Goal: Check status: Check status

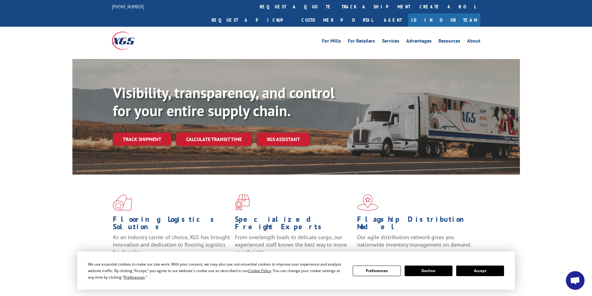
click at [464, 271] on button "Accept" at bounding box center [480, 271] width 48 height 11
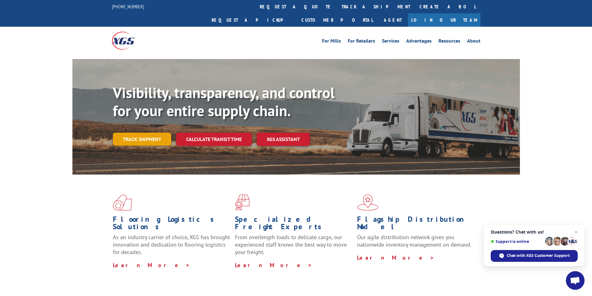
click at [160, 133] on link "Track shipment" at bounding box center [142, 139] width 58 height 13
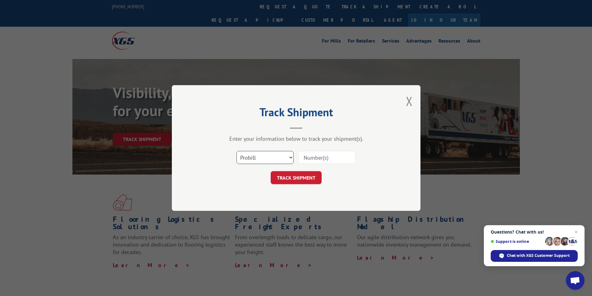
click at [269, 158] on select "Select category... Probill BOL PO" at bounding box center [265, 157] width 57 height 13
select select "po"
click at [237, 151] on select "Select category... Probill BOL PO" at bounding box center [265, 157] width 57 height 13
paste input "29505791"
type input "29505791"
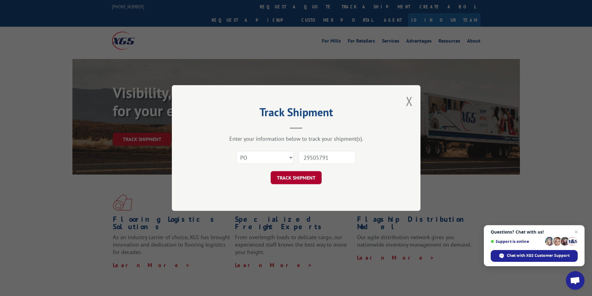
click at [305, 179] on button "TRACK SHIPMENT" at bounding box center [296, 177] width 51 height 13
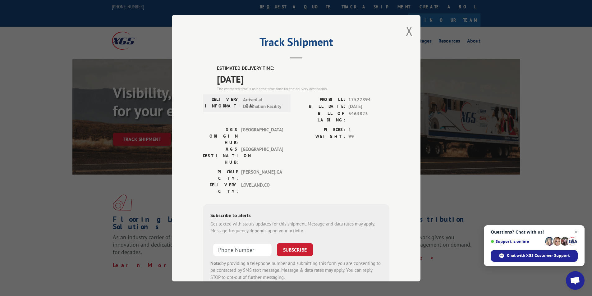
scroll to position [13, 0]
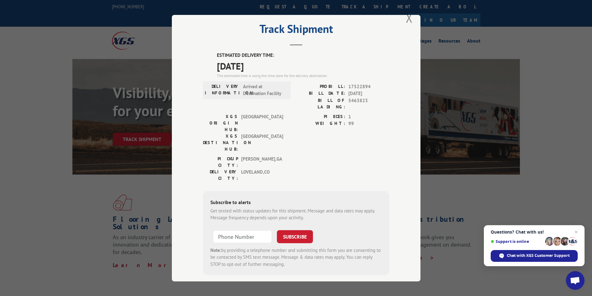
click at [406, 18] on button "Close modal" at bounding box center [409, 18] width 7 height 16
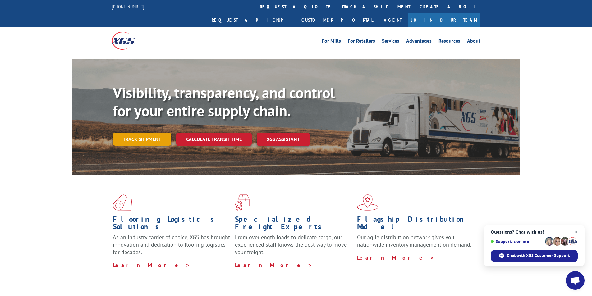
click at [146, 133] on link "Track shipment" at bounding box center [142, 139] width 58 height 13
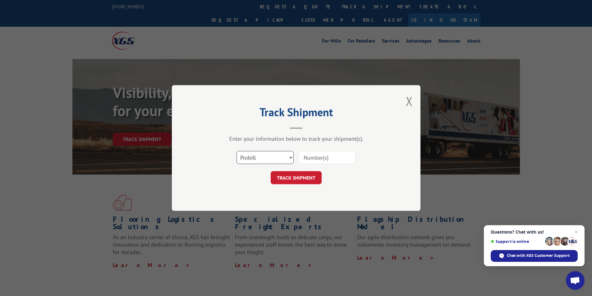
click at [242, 155] on select "Select category... Probill BOL PO" at bounding box center [265, 157] width 57 height 13
select select "po"
click at [237, 151] on select "Select category... Probill BOL PO" at bounding box center [265, 157] width 57 height 13
click at [261, 155] on select "Select category... Probill BOL PO" at bounding box center [265, 157] width 57 height 13
click at [307, 159] on input at bounding box center [326, 157] width 57 height 13
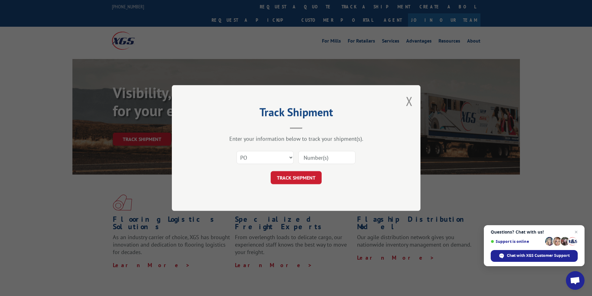
paste input "10544127"
type input "10544127"
click at [297, 176] on button "TRACK SHIPMENT" at bounding box center [296, 177] width 51 height 13
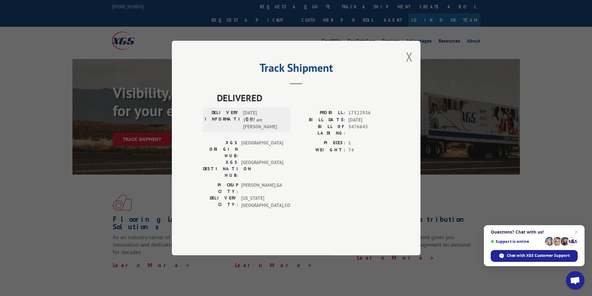
click at [406, 77] on div "Track Shipment DELIVERED DELIVERY INFORMATION: [DATE] 10:07 am [PERSON_NAME]: 1…" at bounding box center [296, 148] width 249 height 215
click at [407, 65] on button "Close modal" at bounding box center [409, 56] width 7 height 16
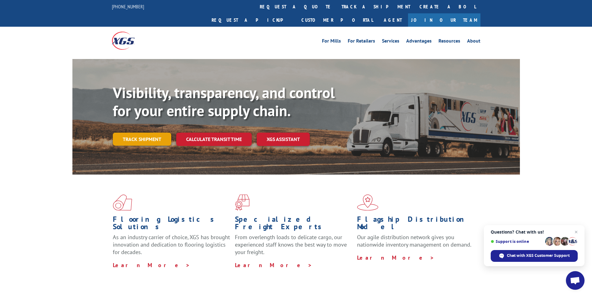
click at [152, 133] on link "Track shipment" at bounding box center [142, 139] width 58 height 13
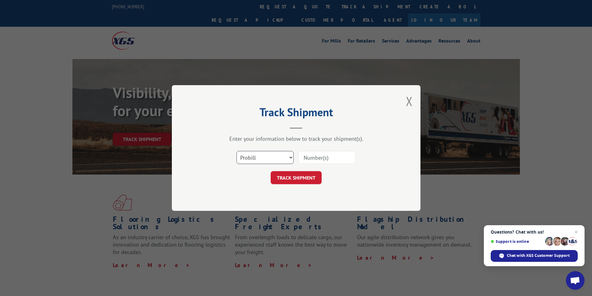
click at [258, 157] on select "Select category... Probill BOL PO" at bounding box center [265, 157] width 57 height 13
select select "po"
click at [237, 151] on select "Select category... Probill BOL PO" at bounding box center [265, 157] width 57 height 13
click at [308, 156] on input at bounding box center [326, 157] width 57 height 13
paste input "10544134"
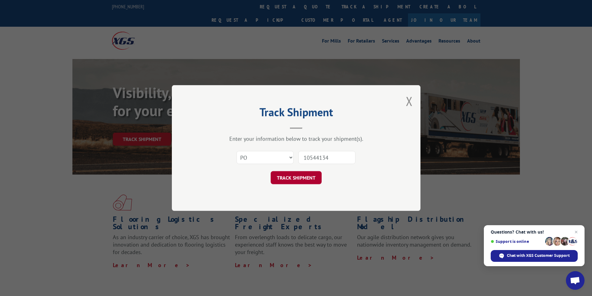
type input "10544134"
click at [303, 178] on button "TRACK SHIPMENT" at bounding box center [296, 177] width 51 height 13
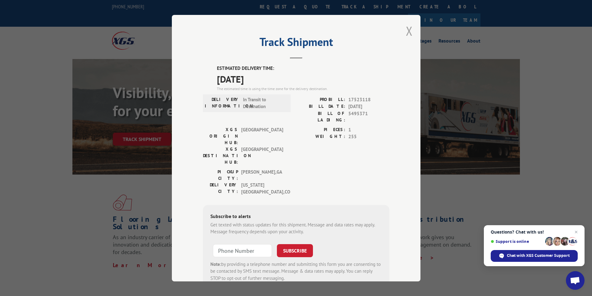
click at [406, 30] on button "Close modal" at bounding box center [409, 31] width 7 height 16
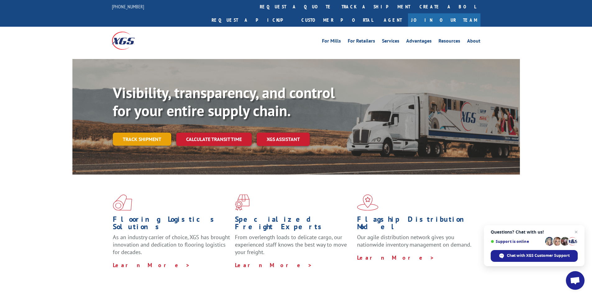
click at [153, 133] on link "Track shipment" at bounding box center [142, 139] width 58 height 13
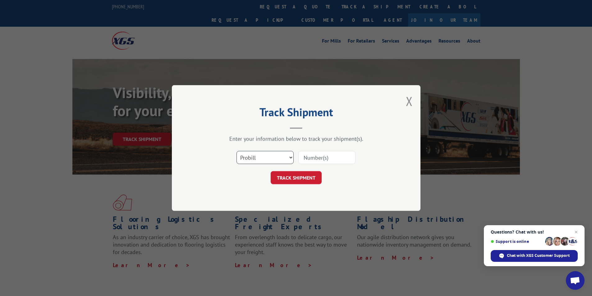
click at [247, 152] on select "Select category... Probill BOL PO" at bounding box center [265, 157] width 57 height 13
select select "po"
click at [237, 151] on select "Select category... Probill BOL PO" at bounding box center [265, 157] width 57 height 13
click at [303, 157] on input at bounding box center [326, 157] width 57 height 13
paste input "10544162"
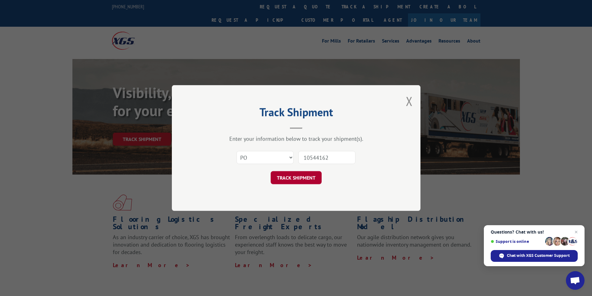
type input "10544162"
click at [305, 179] on button "TRACK SHIPMENT" at bounding box center [296, 177] width 51 height 13
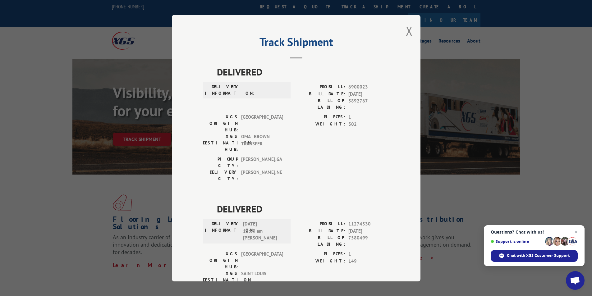
drag, startPoint x: 409, startPoint y: 31, endPoint x: 404, endPoint y: 34, distance: 6.3
click at [409, 31] on button "Close modal" at bounding box center [409, 31] width 7 height 16
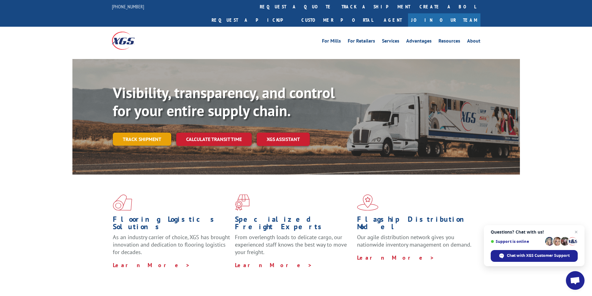
click at [151, 133] on link "Track shipment" at bounding box center [142, 139] width 58 height 13
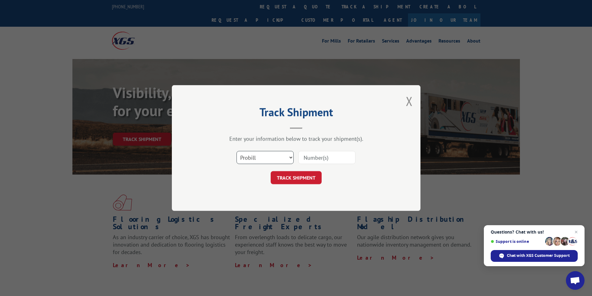
click at [265, 156] on select "Select category... Probill BOL PO" at bounding box center [265, 157] width 57 height 13
select select "po"
click at [237, 151] on select "Select category... Probill BOL PO" at bounding box center [265, 157] width 57 height 13
drag, startPoint x: 310, startPoint y: 157, endPoint x: 277, endPoint y: 166, distance: 34.5
click at [310, 157] on input at bounding box center [326, 157] width 57 height 13
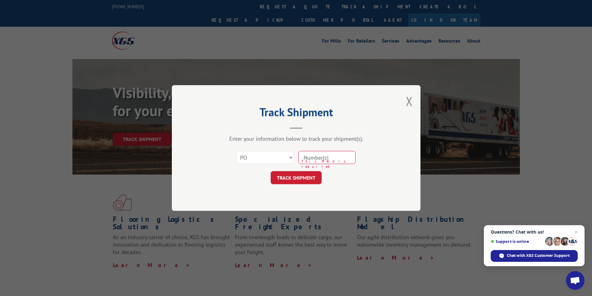
paste input "29505890"
type input "29505890"
click at [306, 179] on button "TRACK SHIPMENT" at bounding box center [296, 177] width 51 height 13
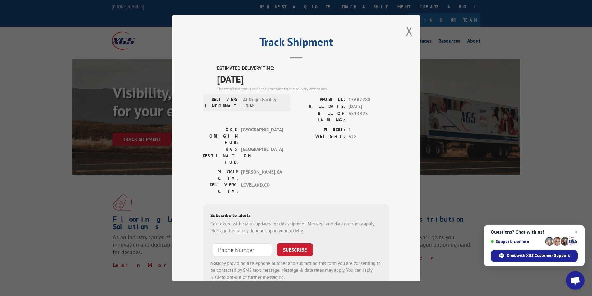
click at [413, 29] on div "Track Shipment ESTIMATED DELIVERY TIME: [DATE] The estimated time is using the …" at bounding box center [296, 148] width 249 height 267
click at [410, 31] on button "Close modal" at bounding box center [409, 31] width 7 height 16
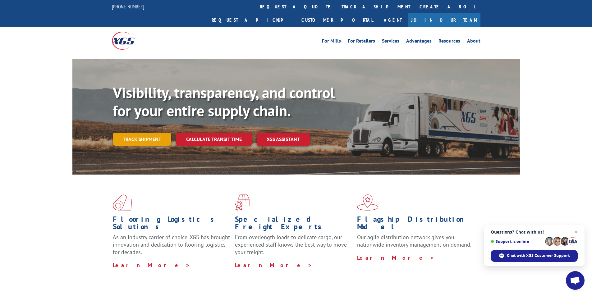
click at [155, 133] on link "Track shipment" at bounding box center [142, 139] width 58 height 13
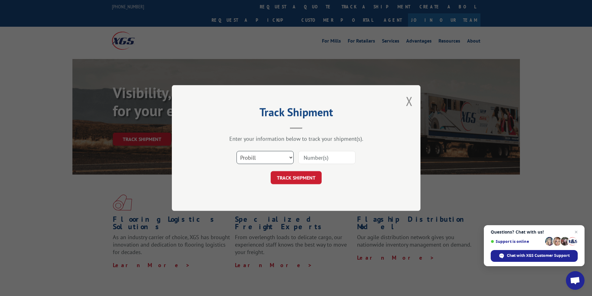
click at [253, 161] on select "Select category... Probill BOL PO" at bounding box center [265, 157] width 57 height 13
select select "po"
click at [237, 151] on select "Select category... Probill BOL PO" at bounding box center [265, 157] width 57 height 13
drag, startPoint x: 307, startPoint y: 156, endPoint x: 154, endPoint y: 179, distance: 154.8
click at [306, 156] on input at bounding box center [326, 157] width 57 height 13
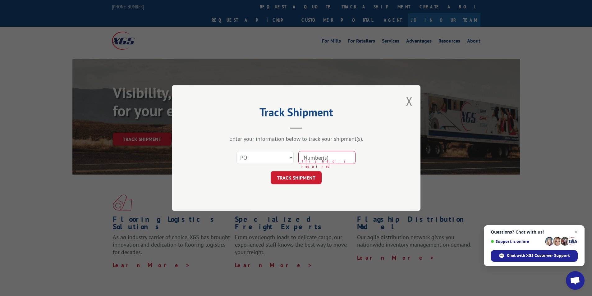
click at [247, 60] on div "Track Shipment Enter your information below to track your shipment(s). Select c…" at bounding box center [296, 148] width 592 height 296
